Goal: Task Accomplishment & Management: Complete application form

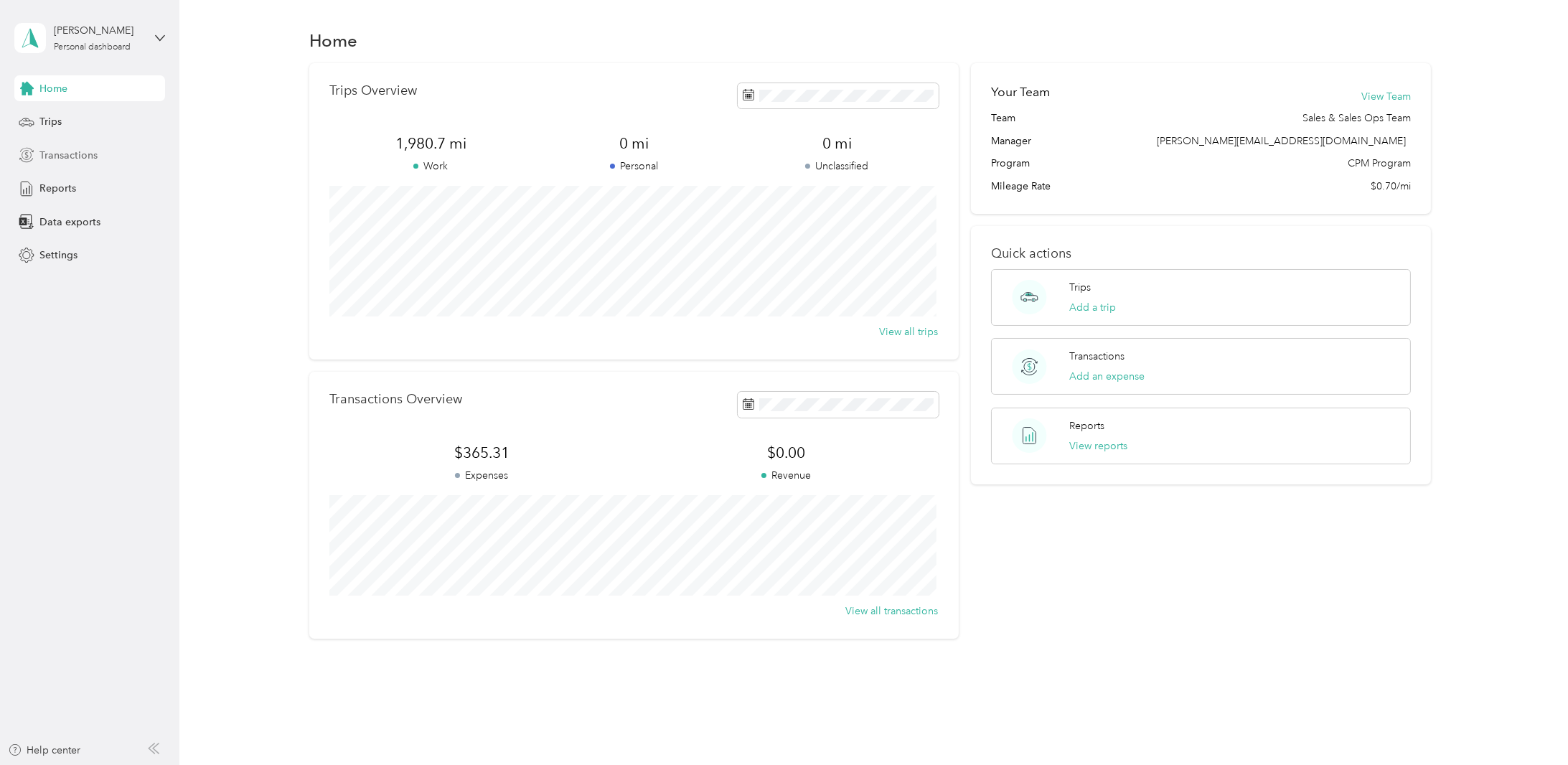
click at [62, 155] on span "Transactions" at bounding box center [68, 155] width 58 height 15
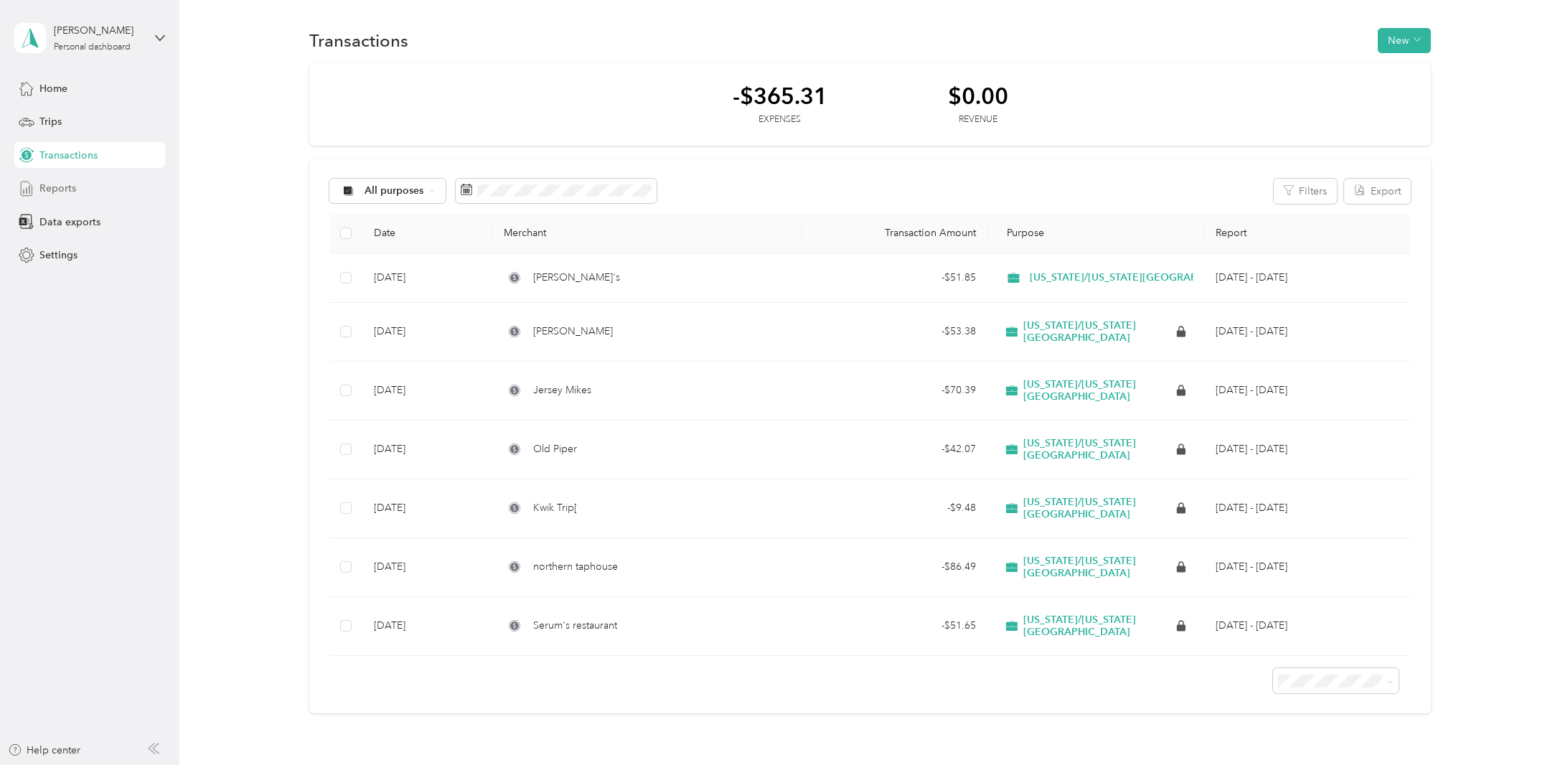
click at [53, 186] on span "Reports" at bounding box center [57, 188] width 36 height 15
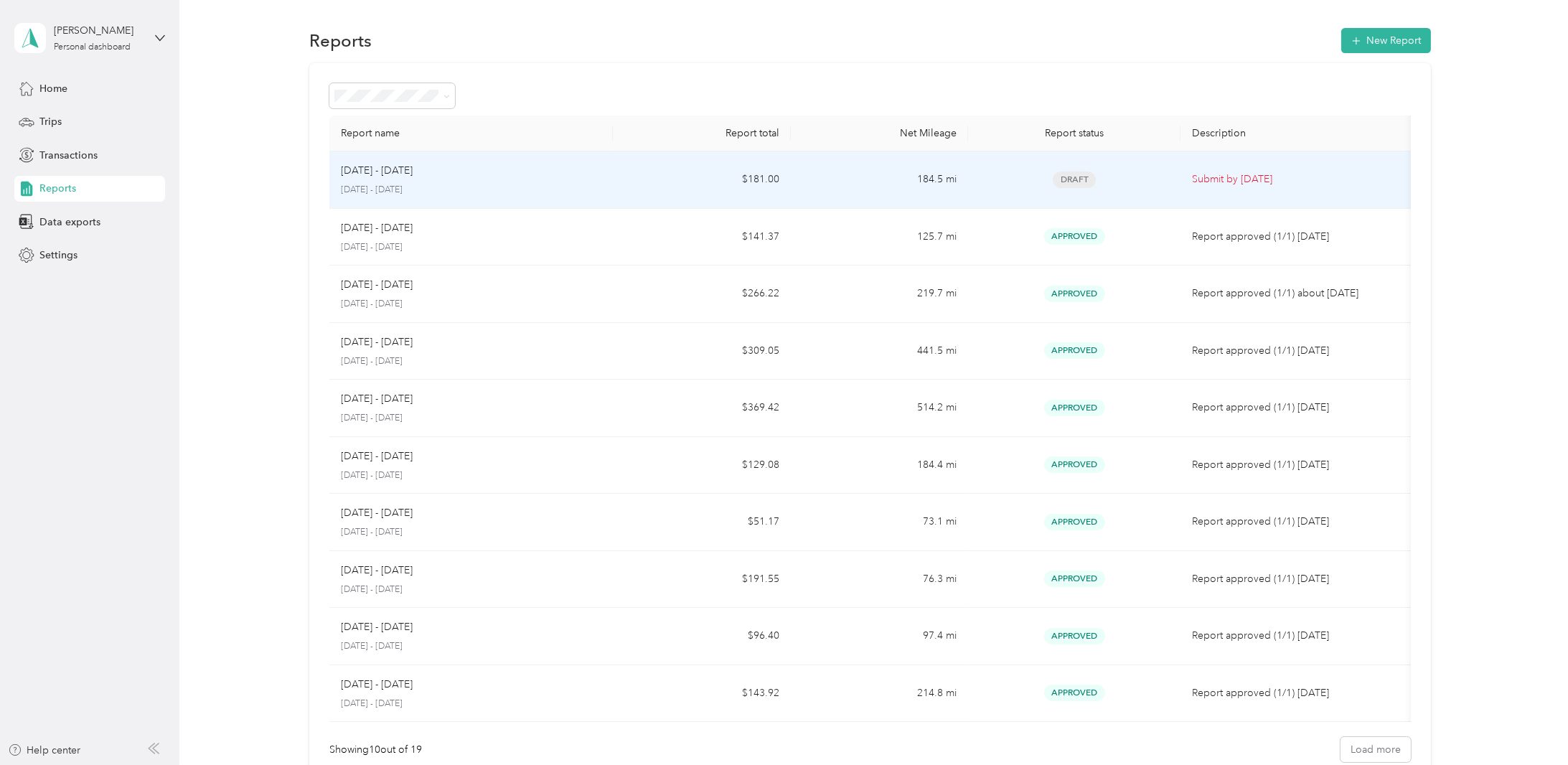
click at [1080, 178] on span "Draft" at bounding box center [1074, 180] width 43 height 17
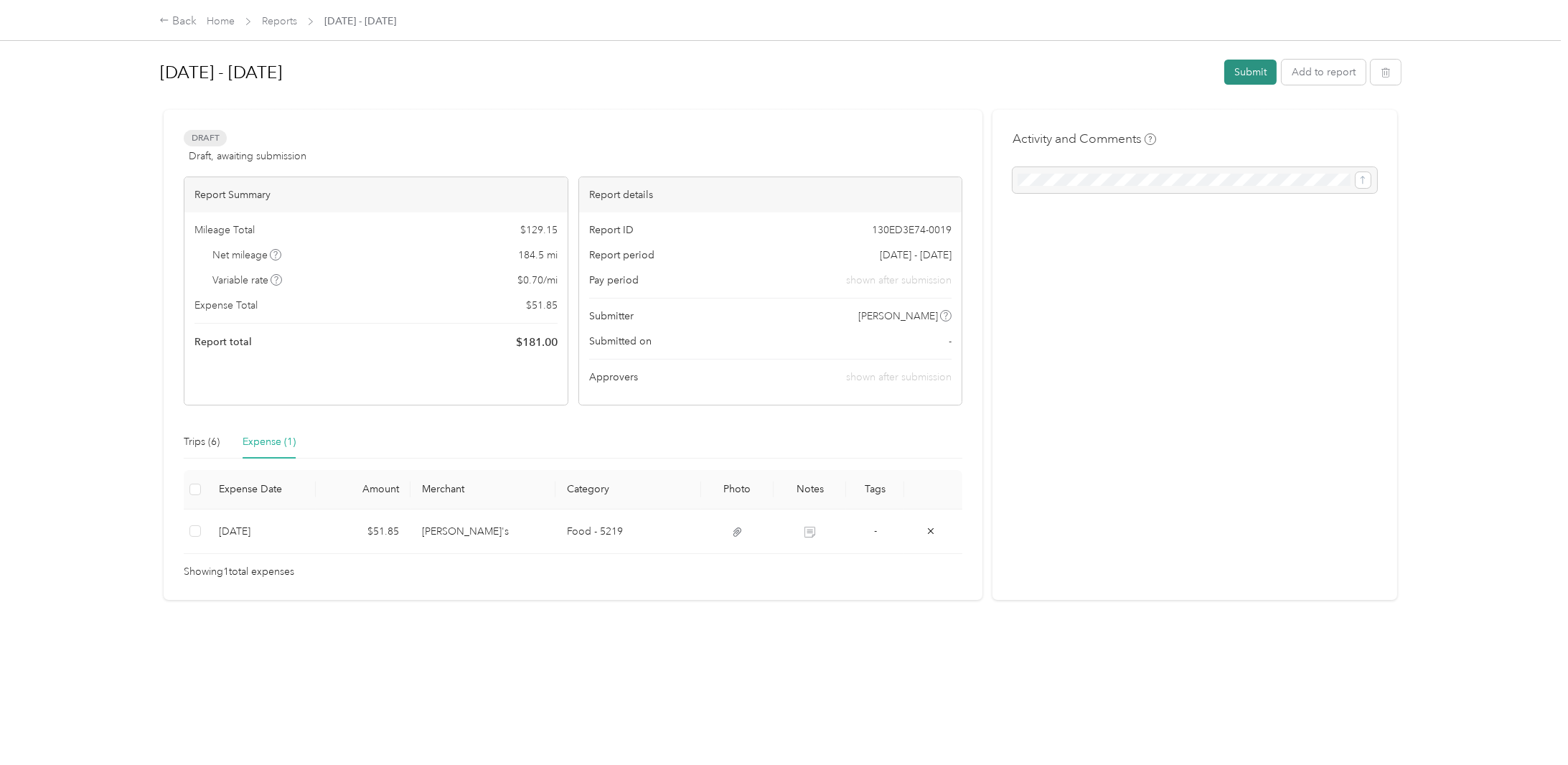
click at [1238, 67] on button "Submit" at bounding box center [1250, 73] width 52 height 26
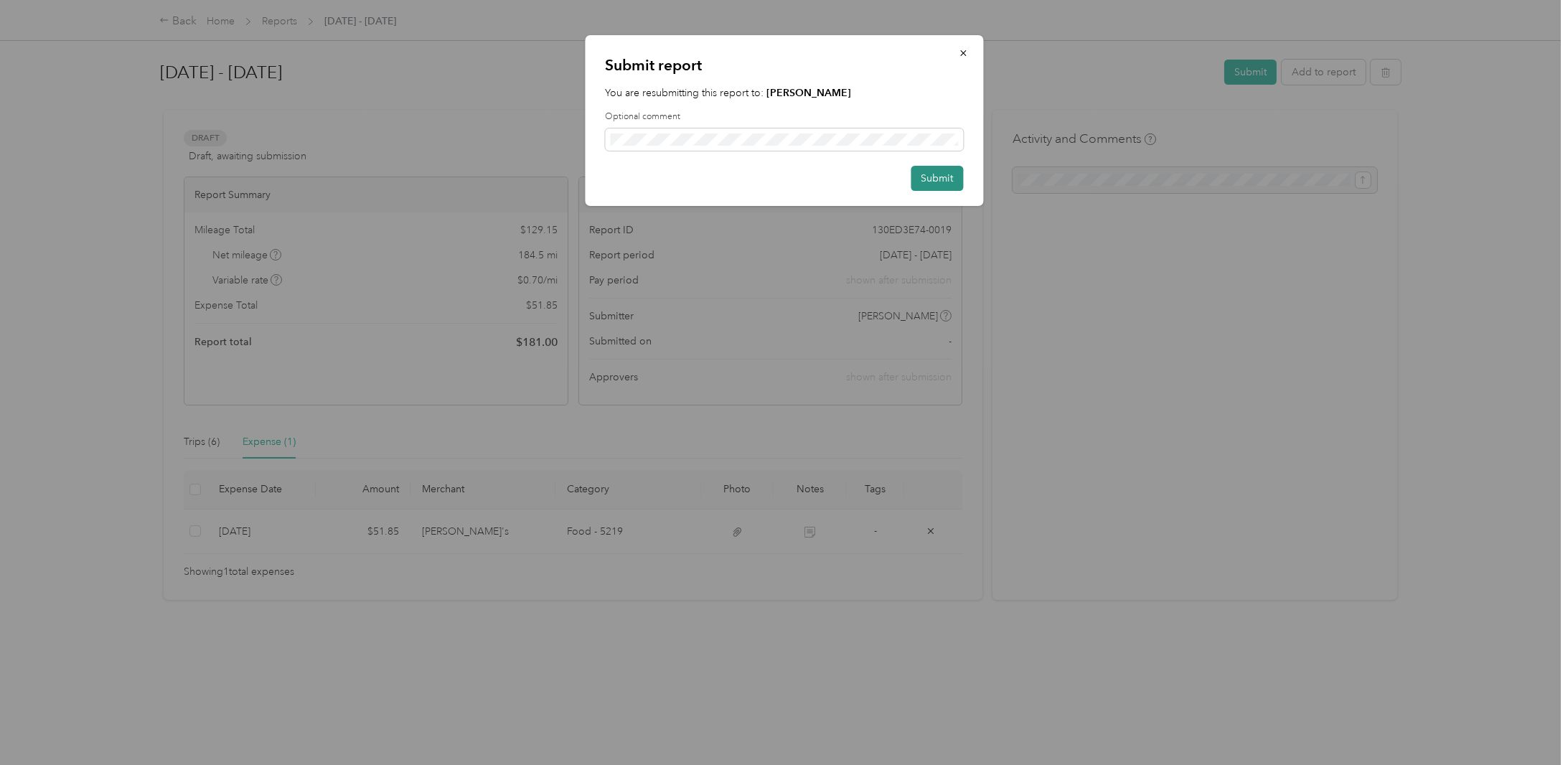
click at [955, 175] on button "Submit" at bounding box center [936, 179] width 52 height 26
